Goal: Register for event/course

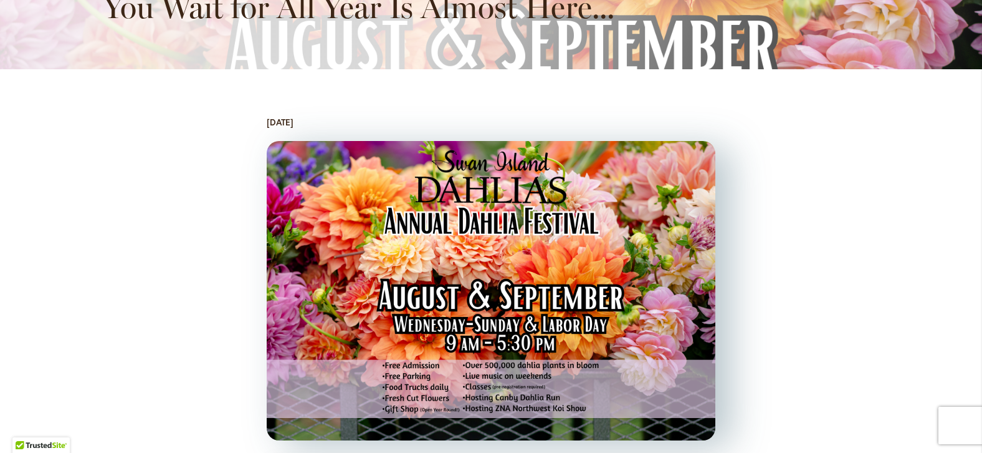
scroll to position [332, 0]
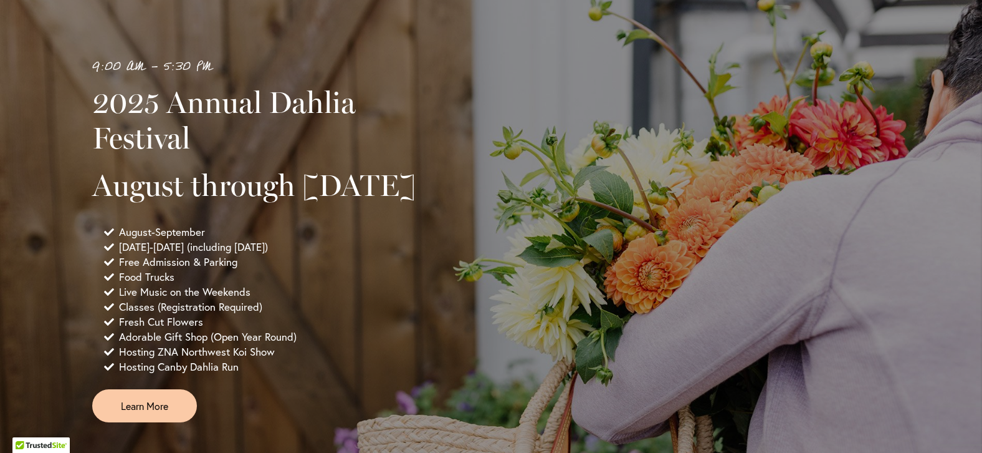
scroll to position [997, 0]
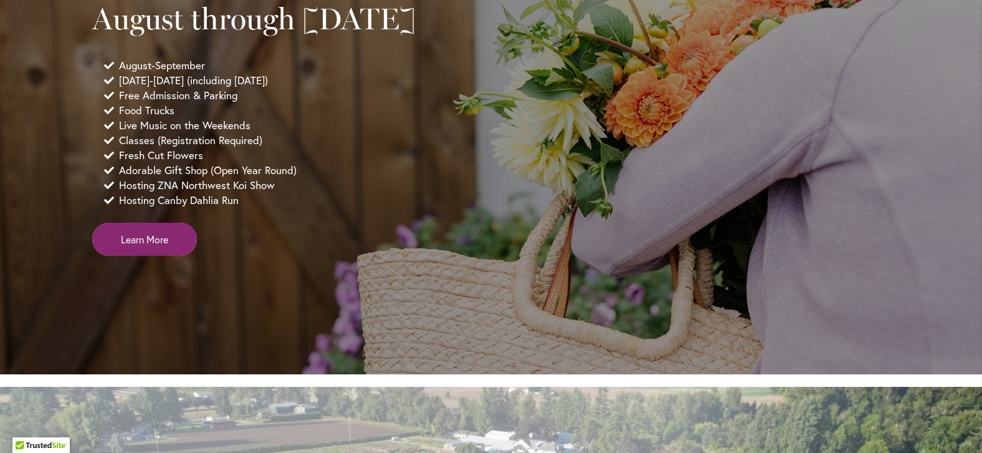
click at [174, 256] on link "Learn More" at bounding box center [144, 239] width 105 height 33
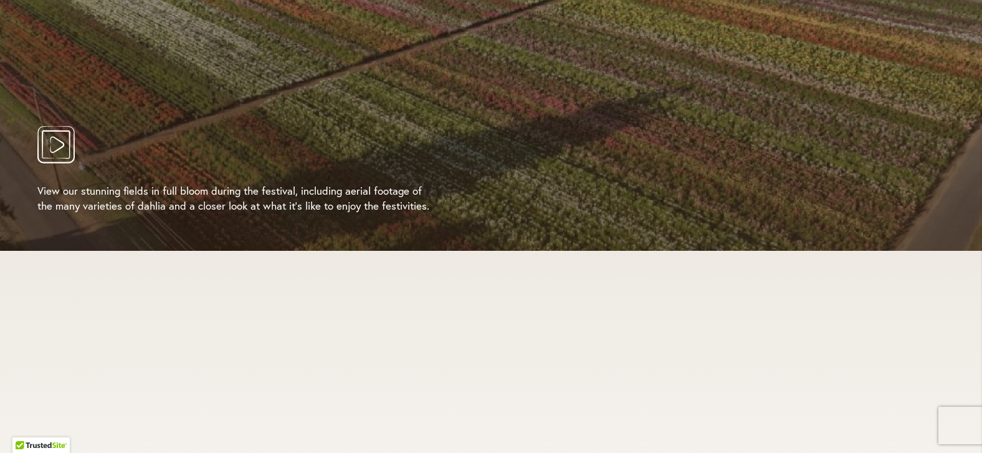
scroll to position [2659, 0]
